Goal: Check status: Check status

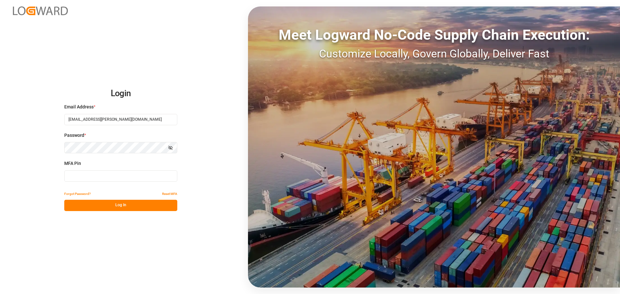
click at [104, 175] on input at bounding box center [120, 176] width 113 height 11
type input "091920"
click at [148, 205] on button "Log In" at bounding box center [120, 205] width 113 height 11
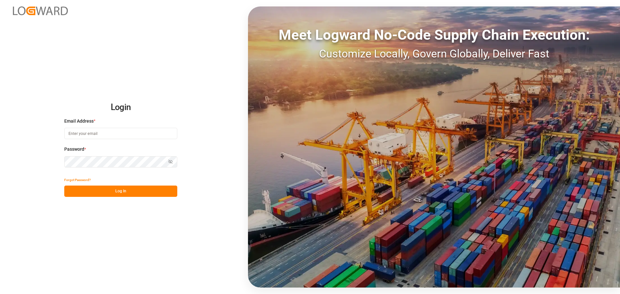
type input "[EMAIL_ADDRESS][PERSON_NAME][DOMAIN_NAME]"
click at [107, 193] on button "Log In" at bounding box center [120, 191] width 113 height 11
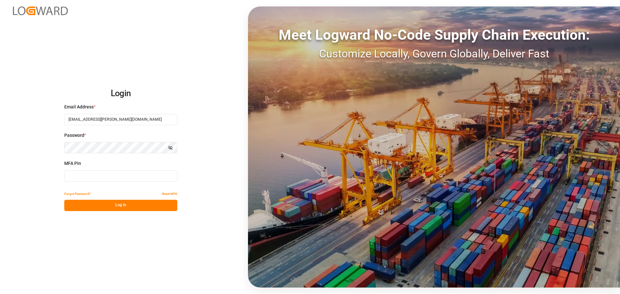
click at [111, 179] on input at bounding box center [120, 176] width 113 height 11
type input "044023"
click at [109, 209] on button "Log In" at bounding box center [120, 205] width 113 height 11
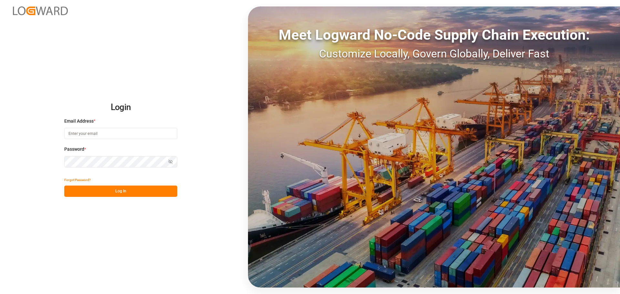
type input "[EMAIL_ADDRESS][PERSON_NAME][DOMAIN_NAME]"
click at [122, 191] on button "Log In" at bounding box center [120, 191] width 113 height 11
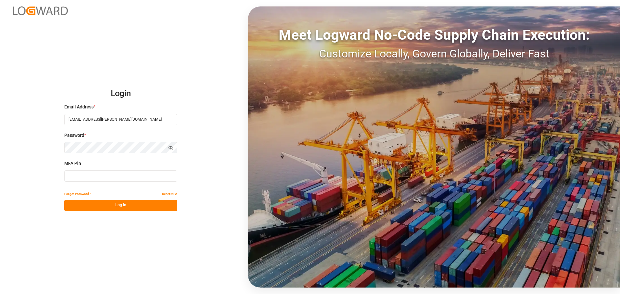
click at [97, 176] on input at bounding box center [120, 176] width 113 height 11
click at [73, 175] on input at bounding box center [120, 176] width 113 height 11
type input "212945"
click at [132, 206] on button "Log In" at bounding box center [120, 205] width 113 height 11
